Goal: Information Seeking & Learning: Learn about a topic

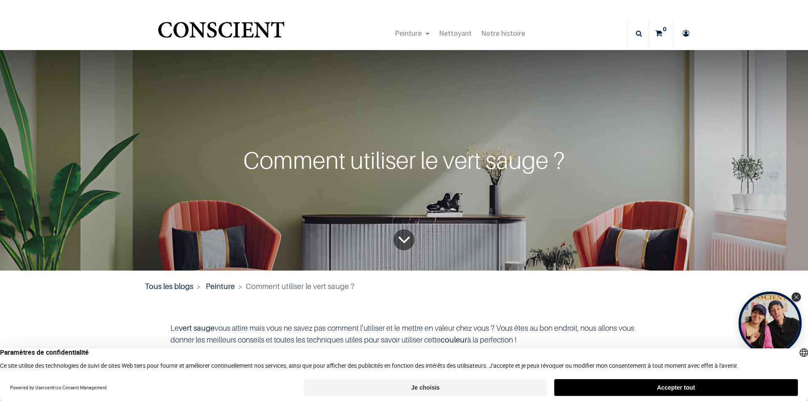
click at [690, 389] on button "Accepter tout" at bounding box center [676, 387] width 244 height 17
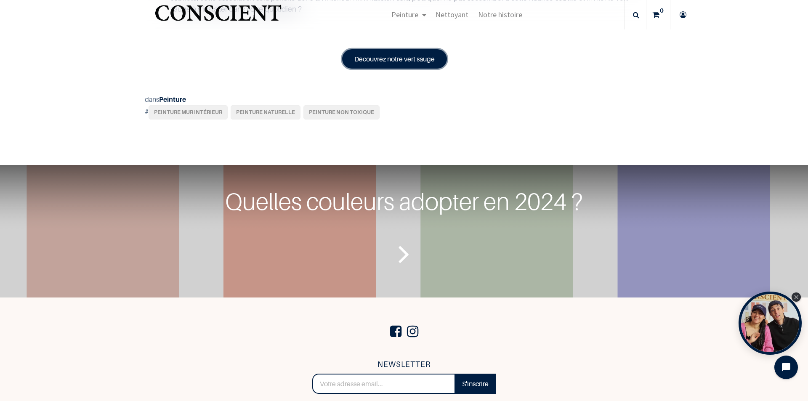
scroll to position [2534, 0]
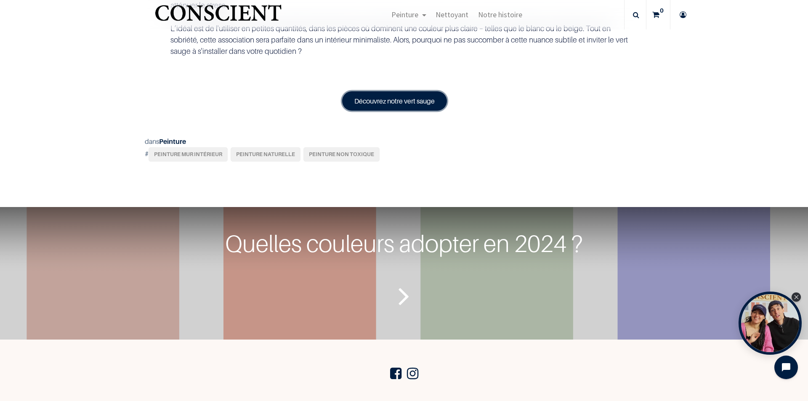
click at [399, 316] on icon "Lire la suite" at bounding box center [404, 296] width 11 height 40
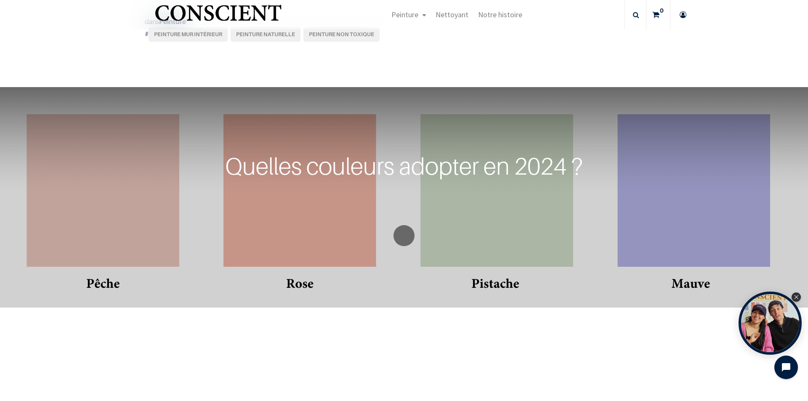
scroll to position [2790, 0]
